Goal: Navigation & Orientation: Understand site structure

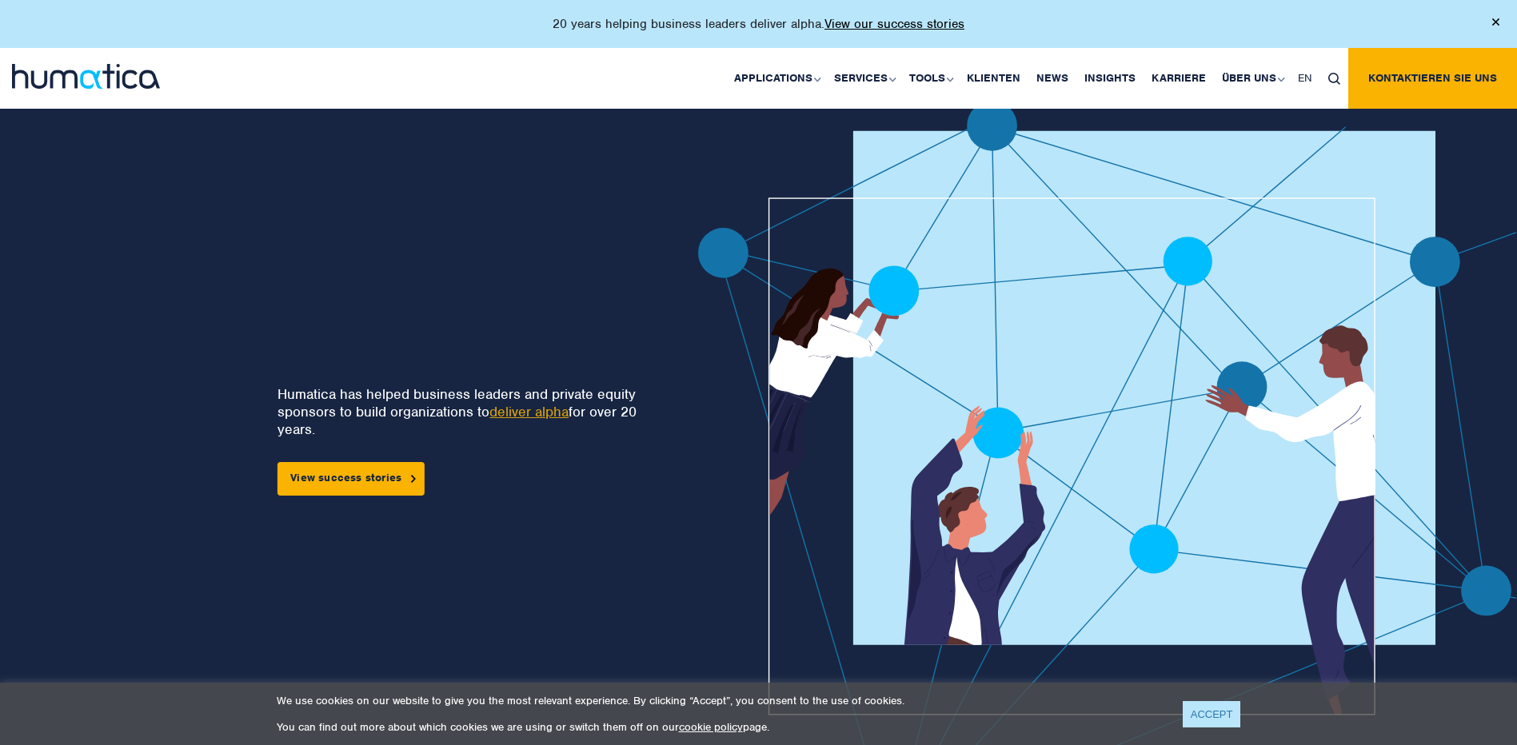
click at [1219, 712] on link "ACCEPT" at bounding box center [1211, 714] width 58 height 26
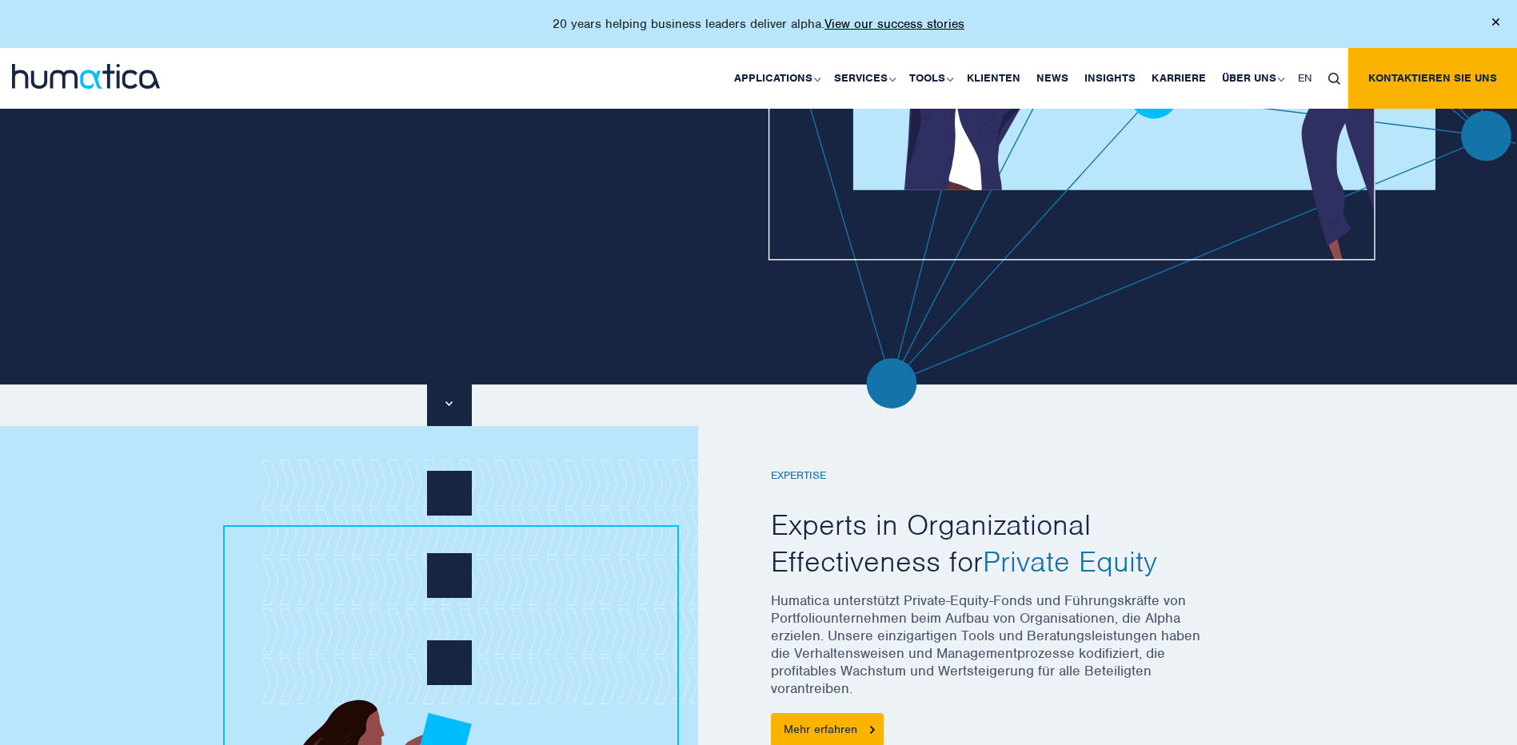
scroll to position [583, 0]
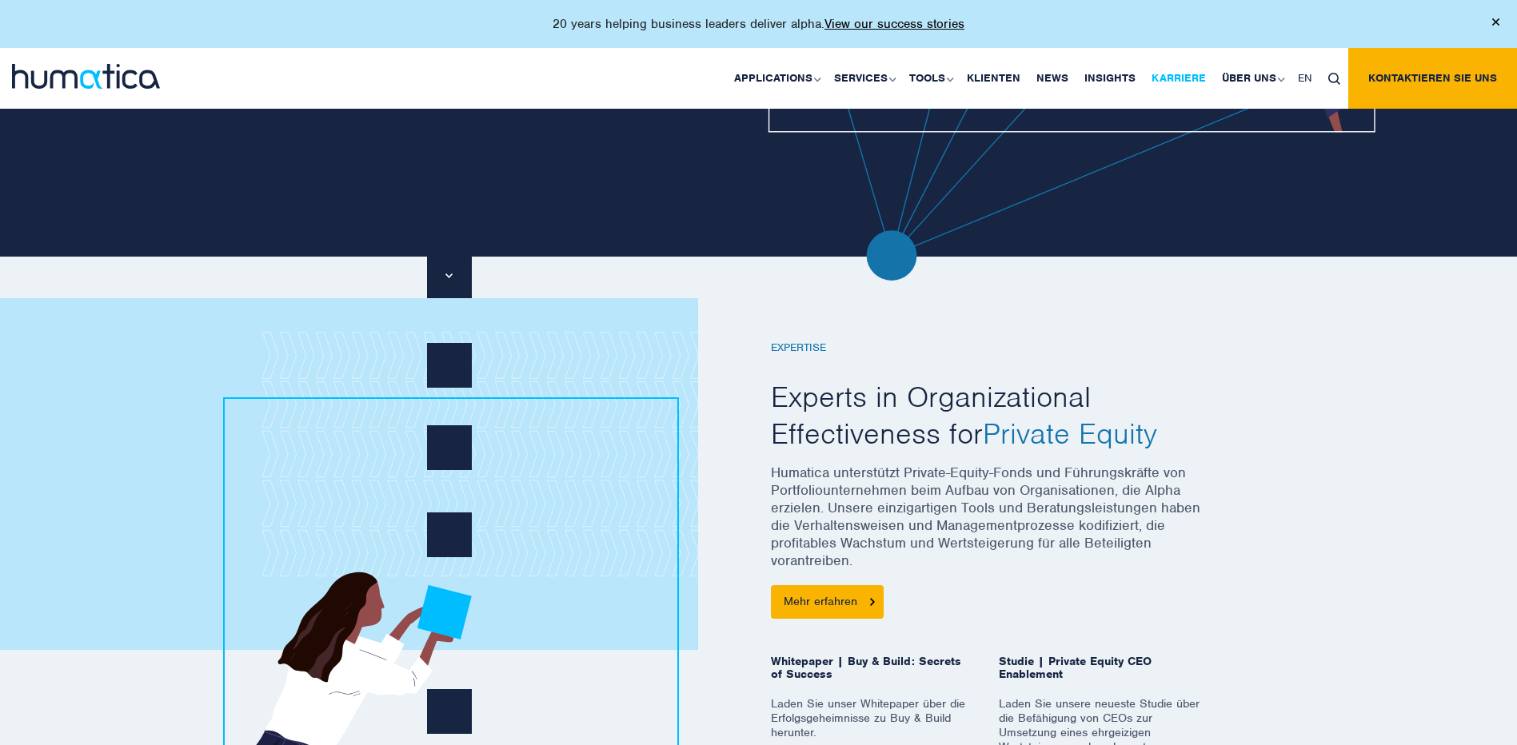
click at [1186, 70] on link "Karriere" at bounding box center [1178, 78] width 70 height 61
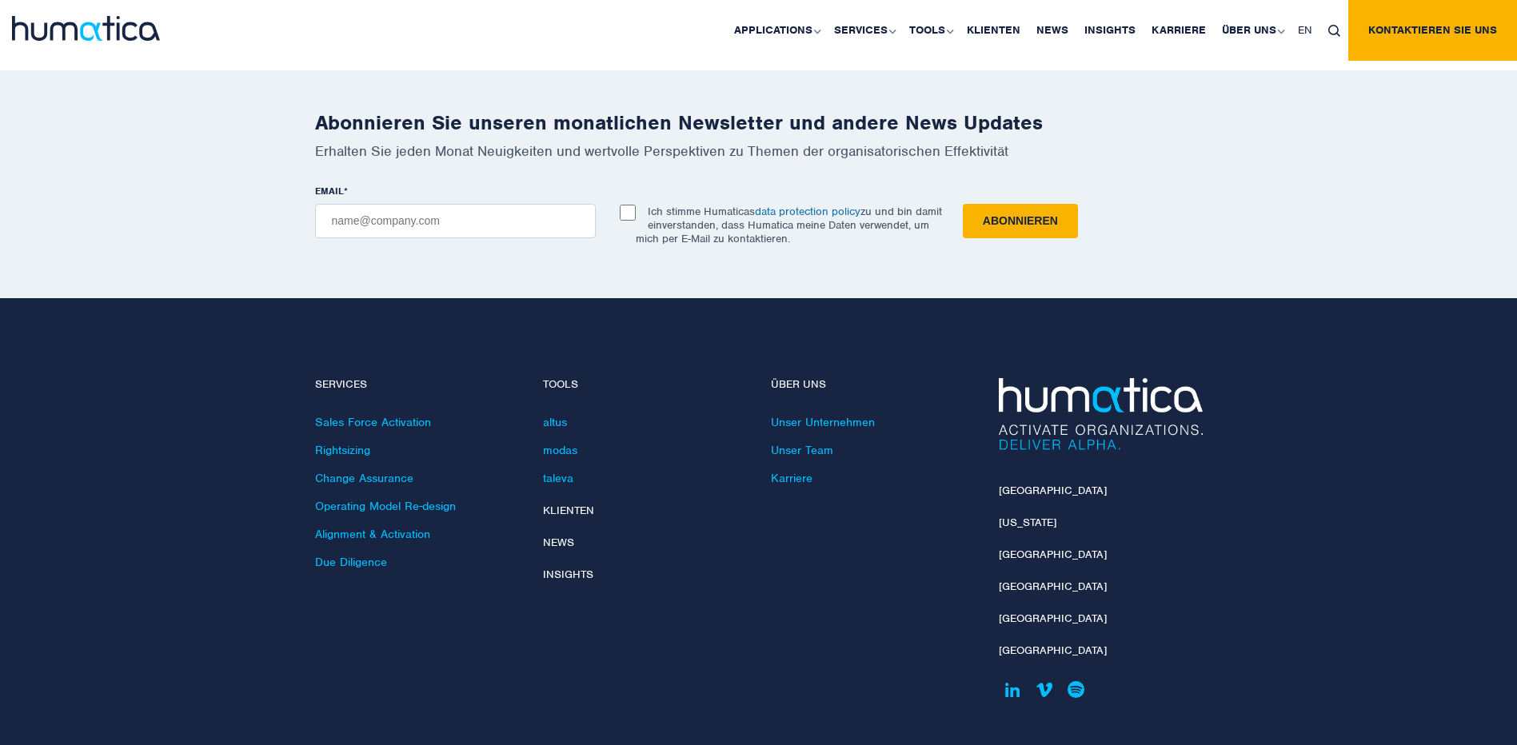
scroll to position [5719, 0]
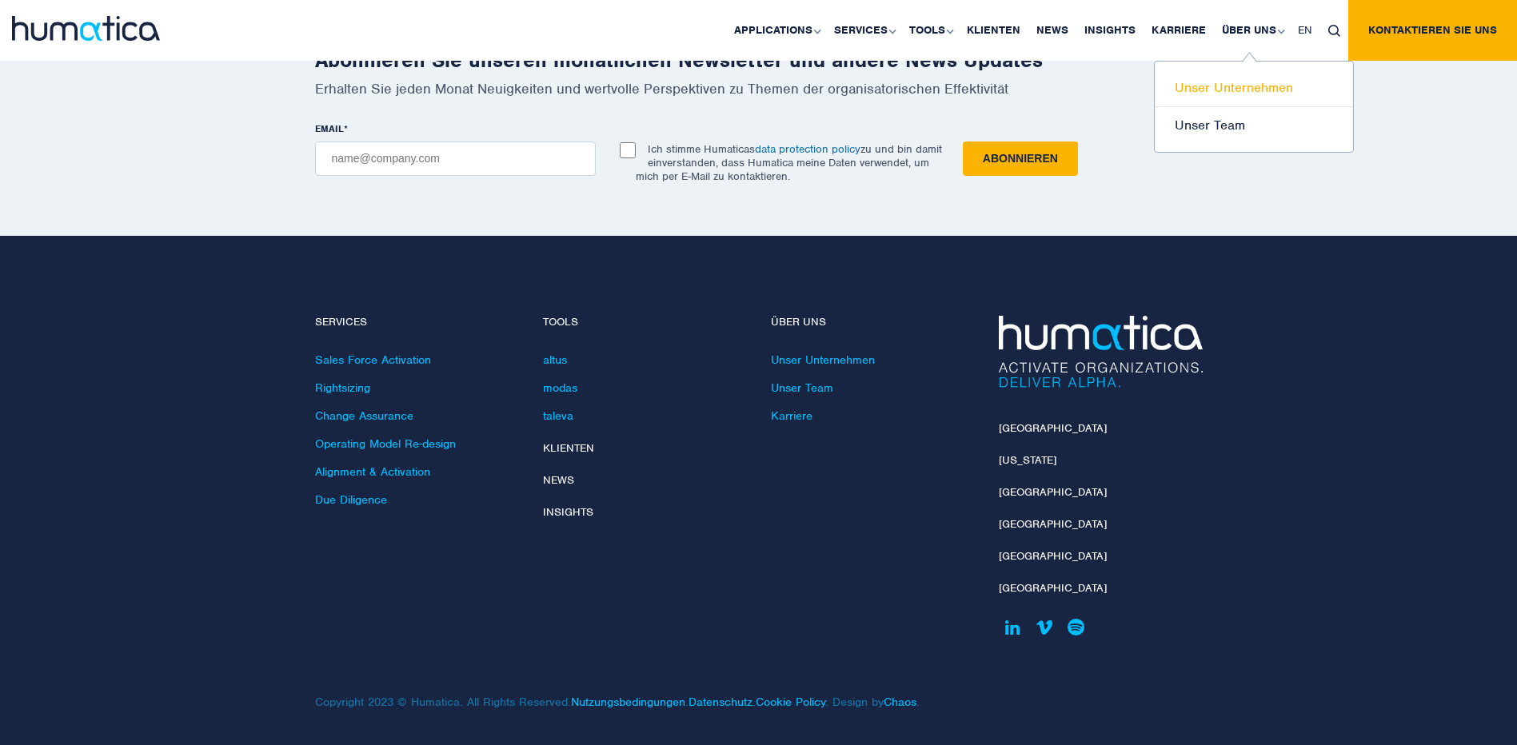
click at [1231, 89] on link "Unser Unternehmen" at bounding box center [1253, 89] width 198 height 38
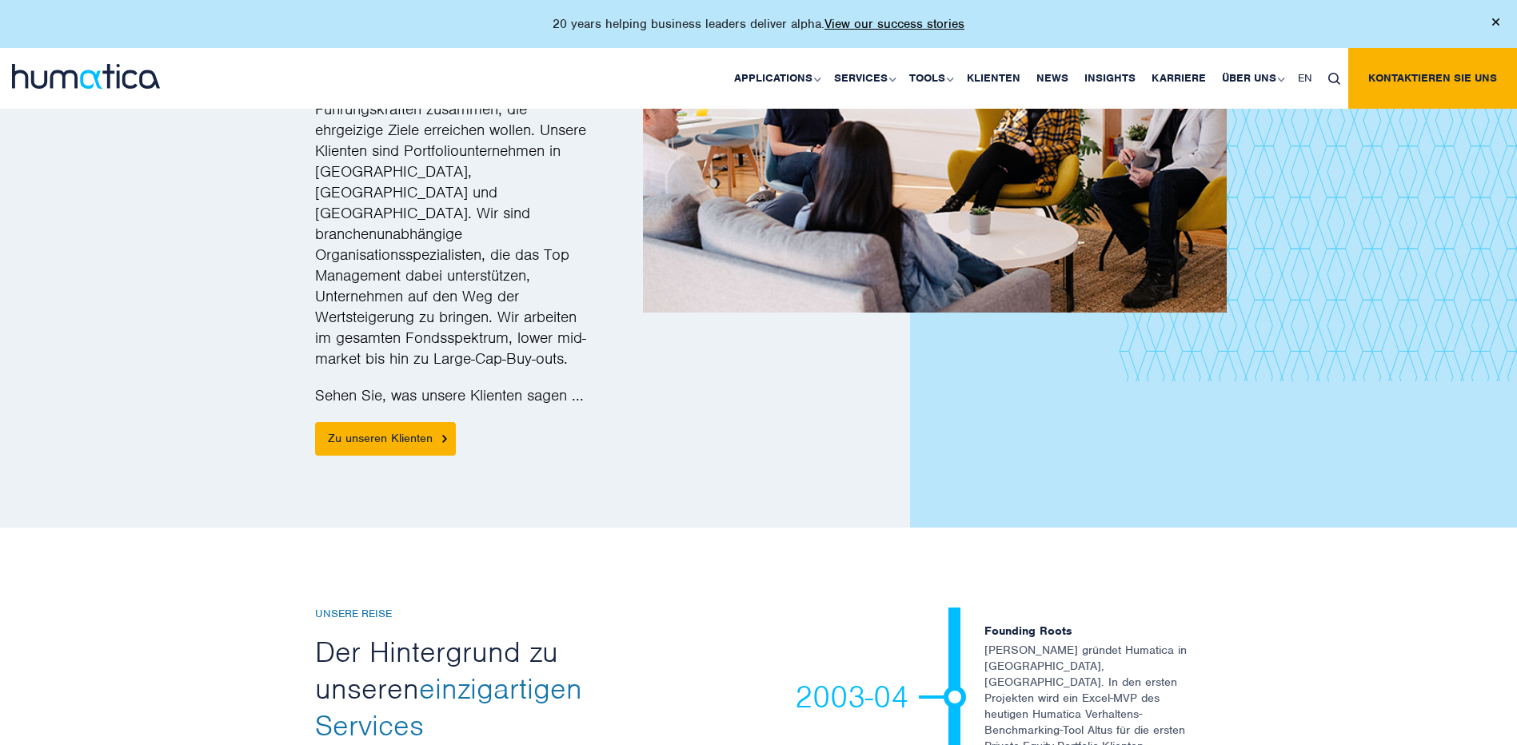
scroll to position [2323, 0]
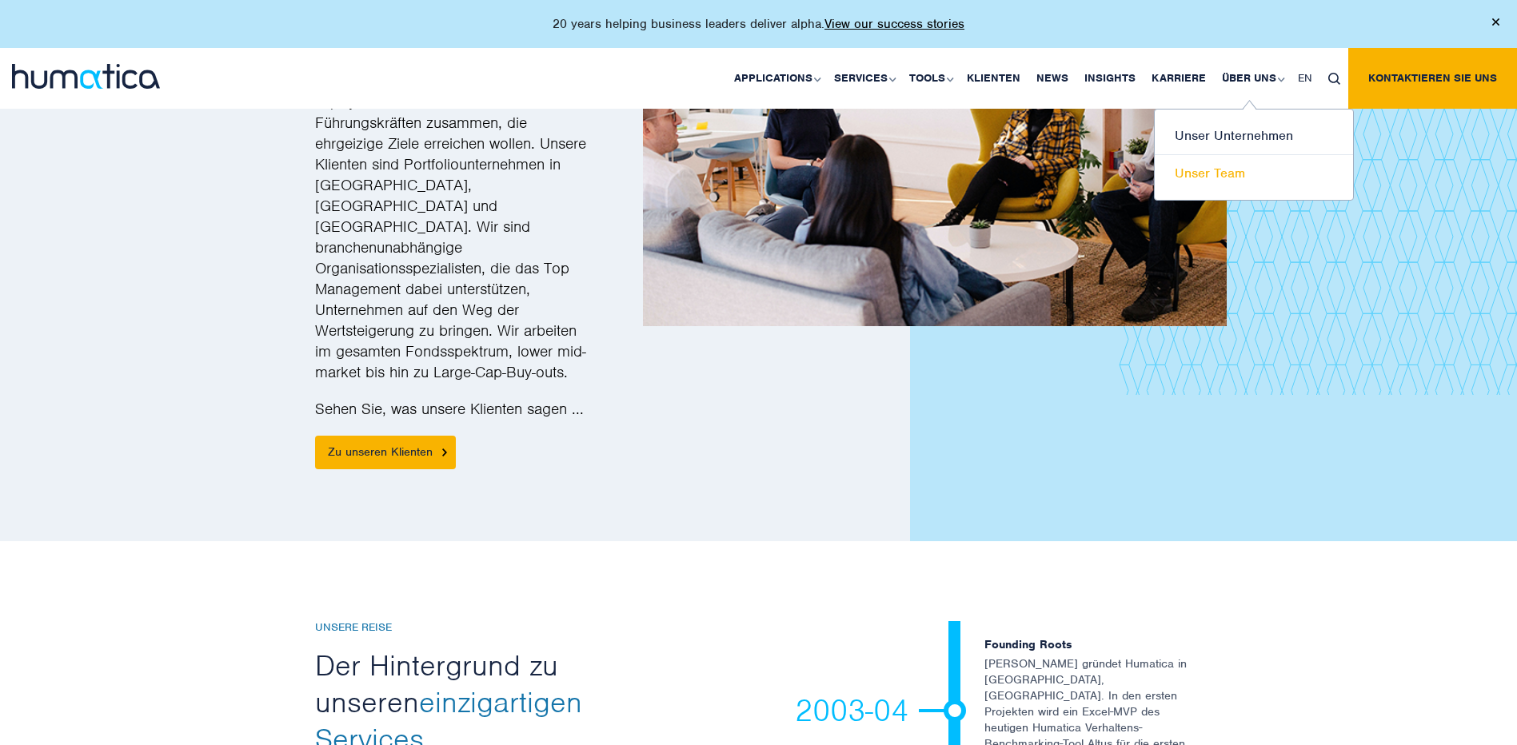
click at [1226, 168] on link "Unser Team" at bounding box center [1253, 173] width 198 height 37
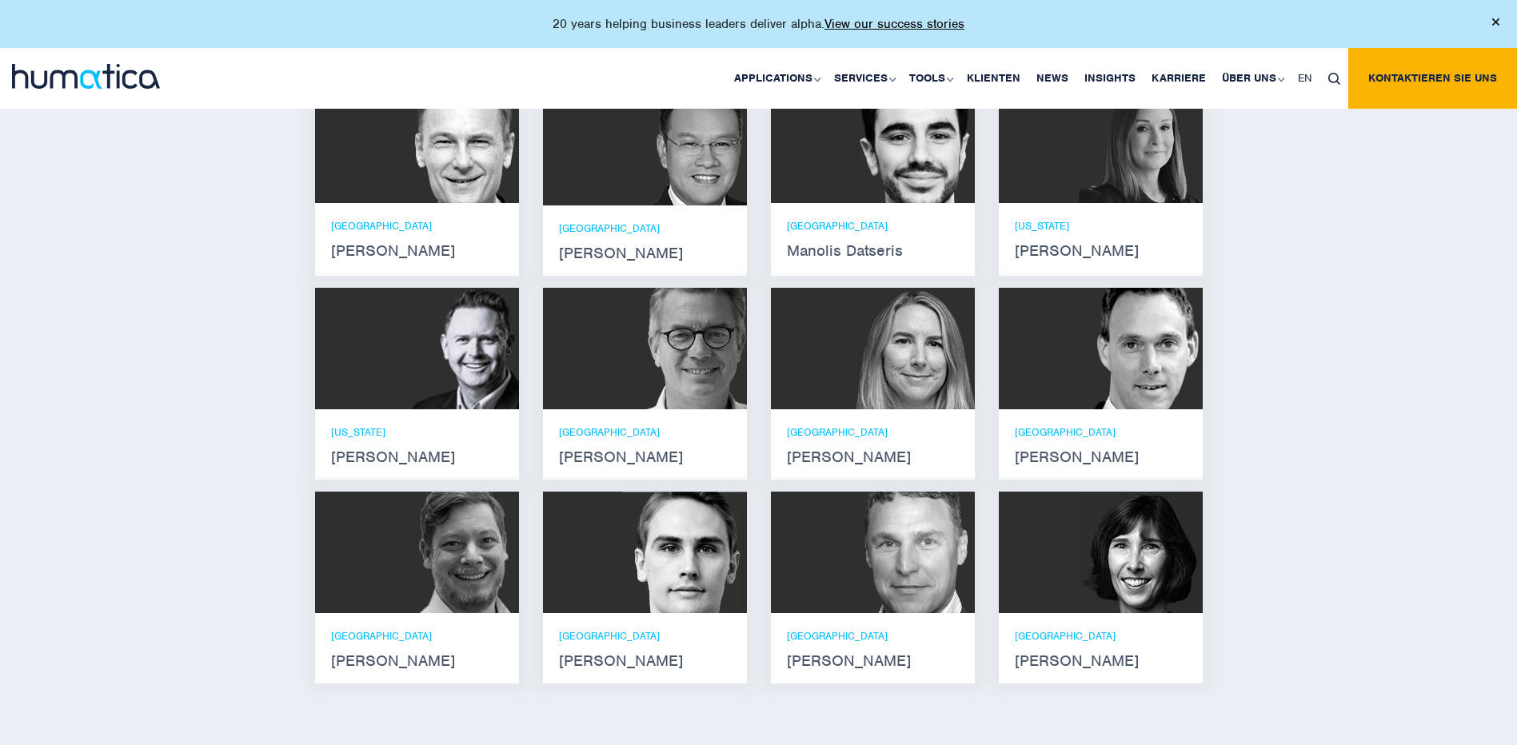
scroll to position [1108, 0]
